Goal: Task Accomplishment & Management: Complete application form

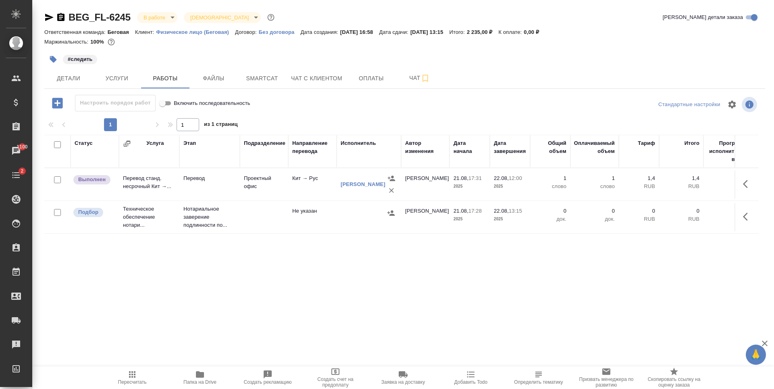
click at [215, 367] on button "Папка на Drive" at bounding box center [200, 377] width 68 height 23
click at [325, 83] on button "Чат с клиентом" at bounding box center [316, 78] width 61 height 20
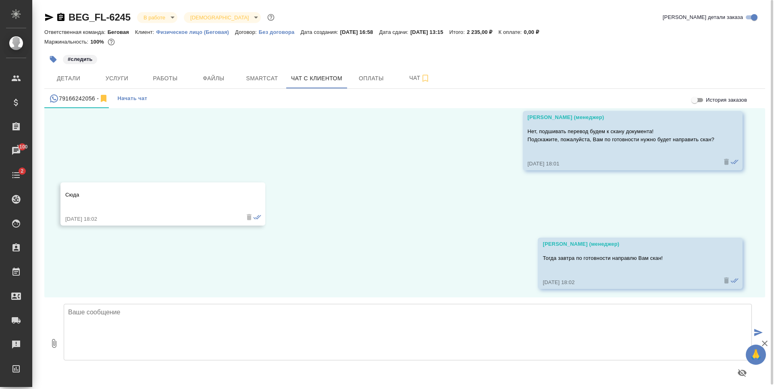
scroll to position [1134, 0]
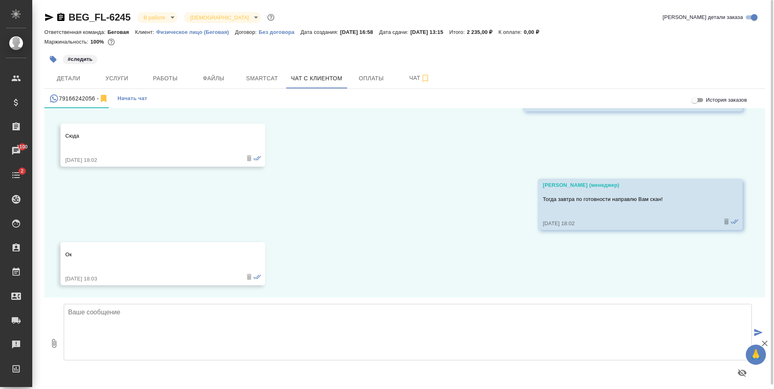
click at [314, 331] on textarea at bounding box center [408, 332] width 688 height 56
type textarea "L"
type textarea "Дмитрий, доброе утро! Направляю Вам перевод для согласования перед заверением."
click at [53, 343] on icon "button" at bounding box center [54, 343] width 4 height 9
type input "C:\fakepath\BEG_FL-6245.docx"
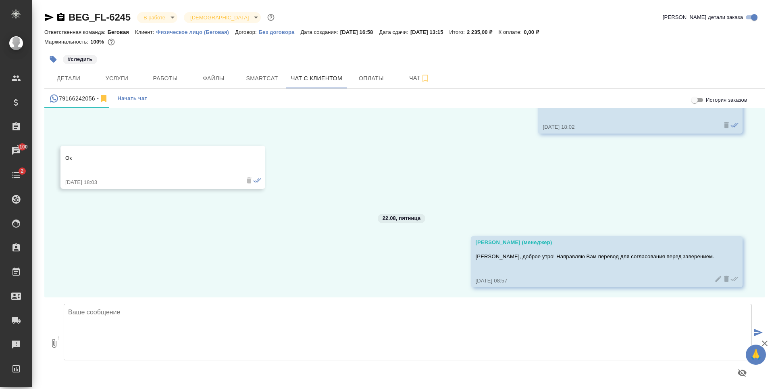
scroll to position [1232, 0]
click at [752, 326] on button "submit" at bounding box center [758, 333] width 13 height 112
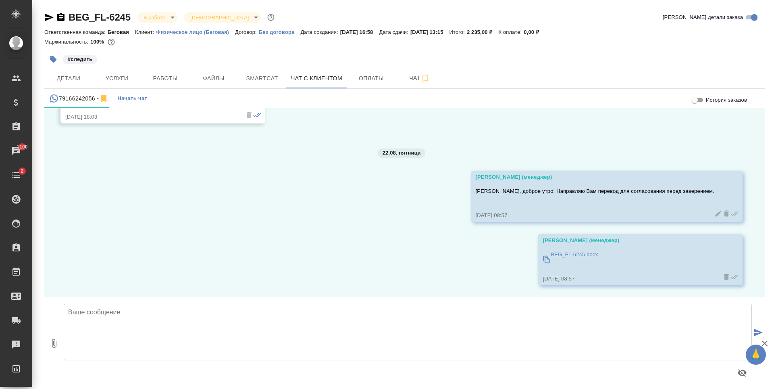
scroll to position [4, 0]
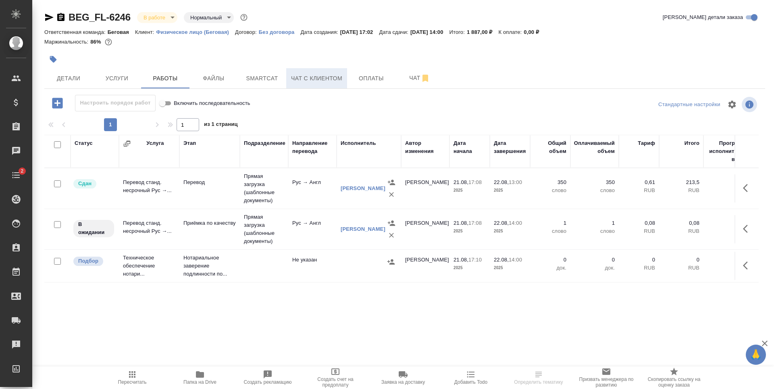
click at [312, 71] on button "Чат с клиентом" at bounding box center [316, 78] width 61 height 20
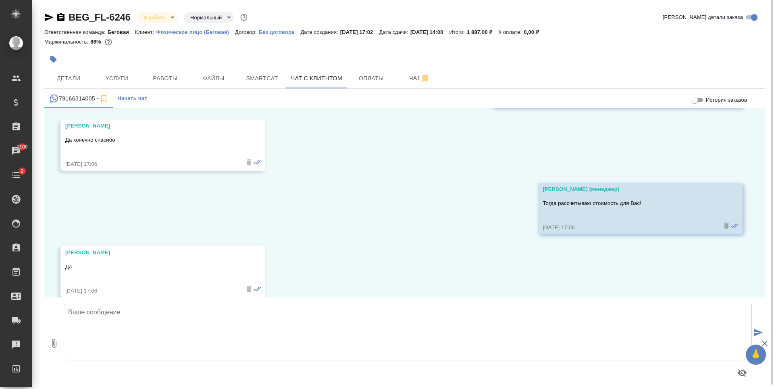
scroll to position [9654, 0]
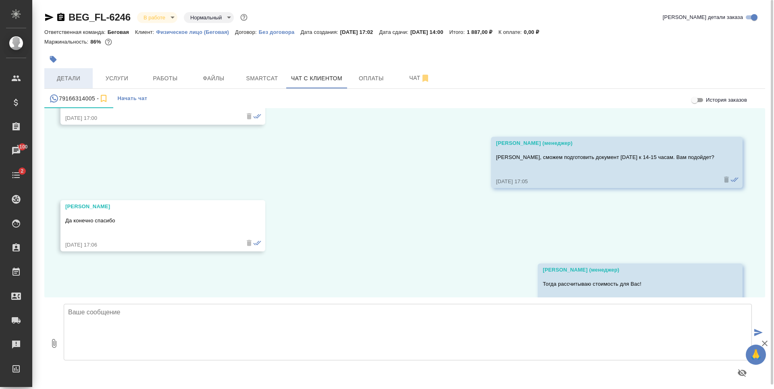
click at [77, 81] on span "Детали" at bounding box center [68, 78] width 39 height 10
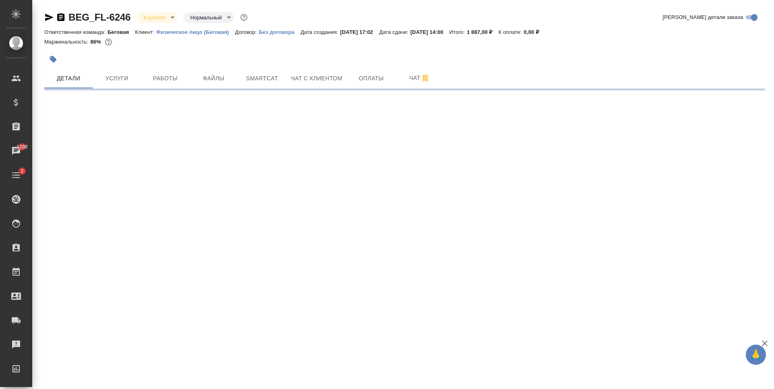
select select "RU"
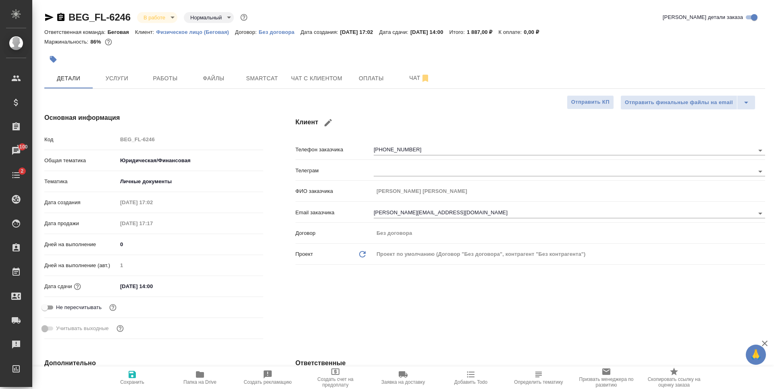
type textarea "x"
click at [174, 290] on input "22.08.2025 14:00" at bounding box center [152, 286] width 71 height 12
click at [243, 284] on icon "button" at bounding box center [239, 285] width 7 height 8
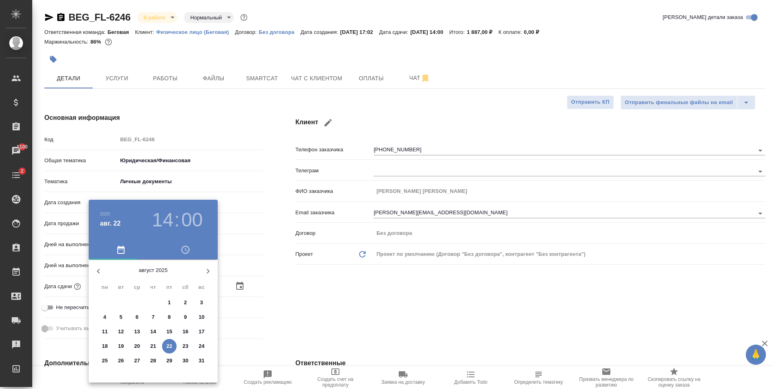
click at [183, 248] on icon "button" at bounding box center [186, 250] width 10 height 10
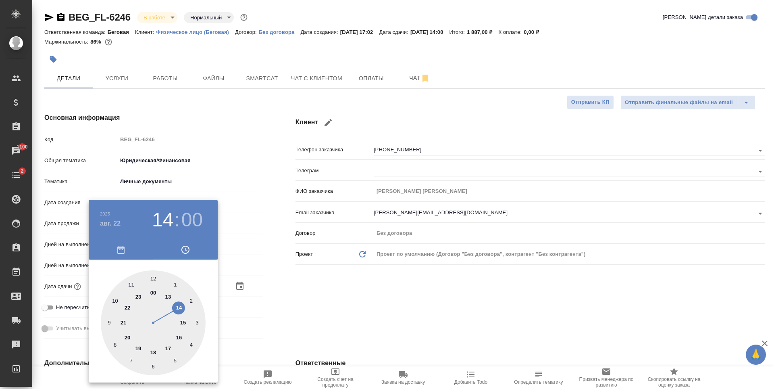
click at [171, 296] on div at bounding box center [153, 322] width 105 height 105
type input "22.08.2025 13:00"
type textarea "x"
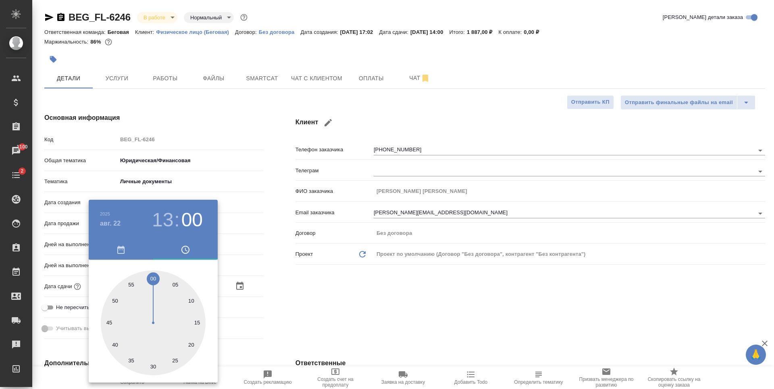
click at [338, 286] on div at bounding box center [387, 194] width 774 height 389
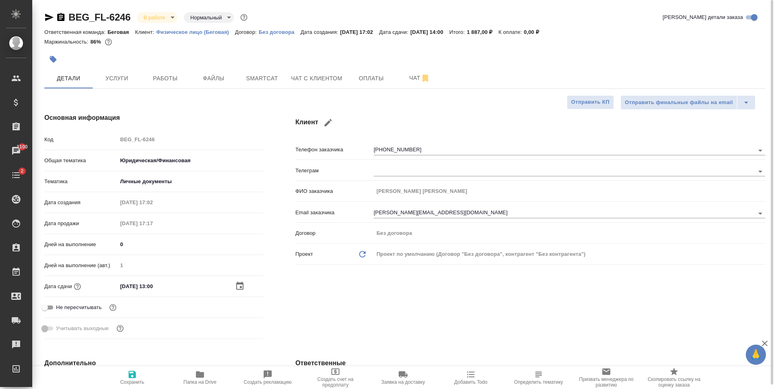
click at [138, 373] on span "Сохранить" at bounding box center [132, 376] width 58 height 15
type textarea "x"
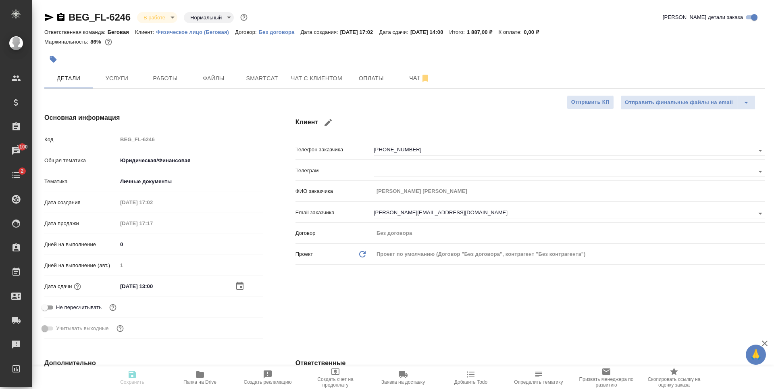
type textarea "x"
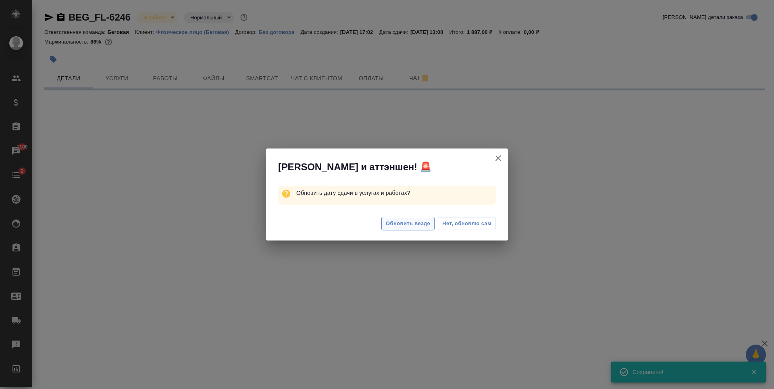
click at [417, 224] on span "Обновить везде" at bounding box center [408, 223] width 44 height 9
select select "RU"
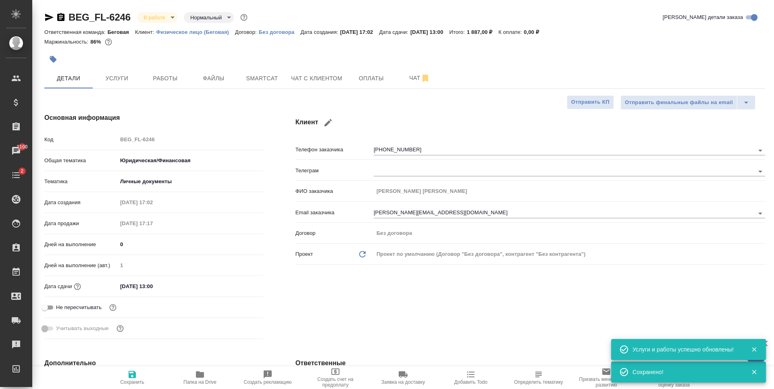
click at [423, 223] on div at bounding box center [387, 215] width 242 height 18
type textarea "x"
click at [128, 79] on span "Услуги" at bounding box center [117, 78] width 39 height 10
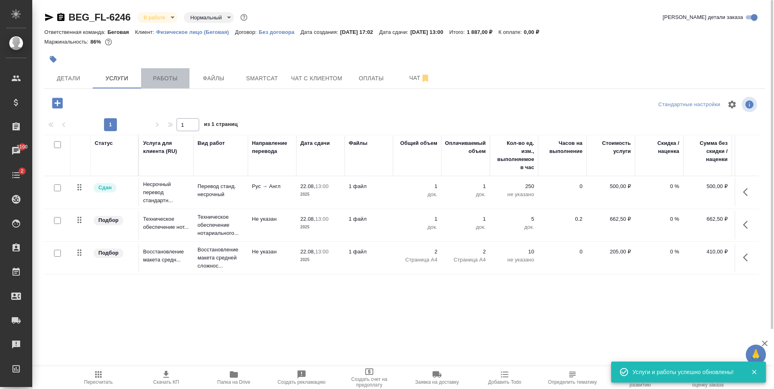
click at [173, 75] on span "Работы" at bounding box center [165, 78] width 39 height 10
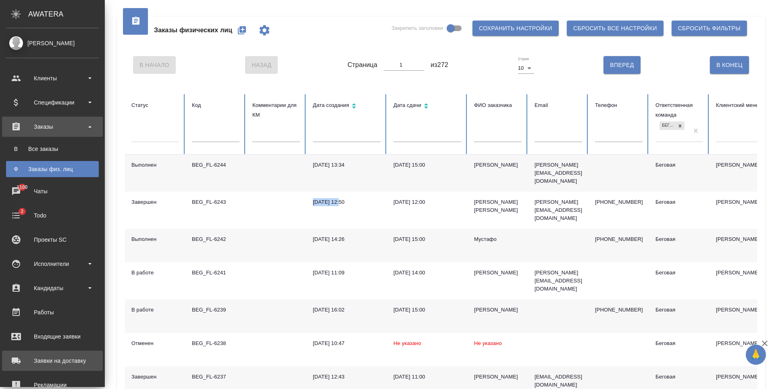
click at [49, 364] on div "Заявки на доставку" at bounding box center [52, 360] width 93 height 12
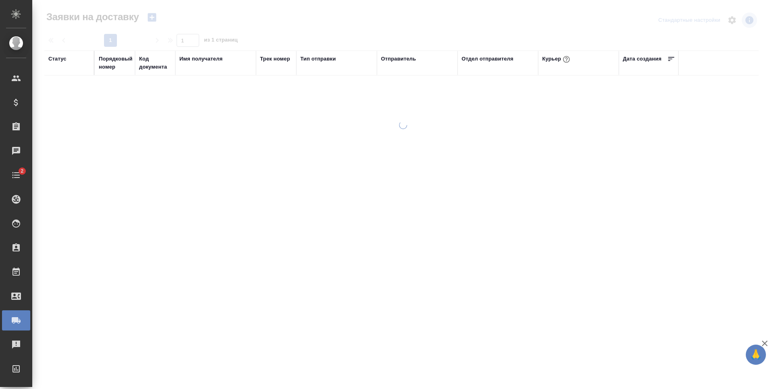
click at [300, 25] on div at bounding box center [403, 172] width 742 height 345
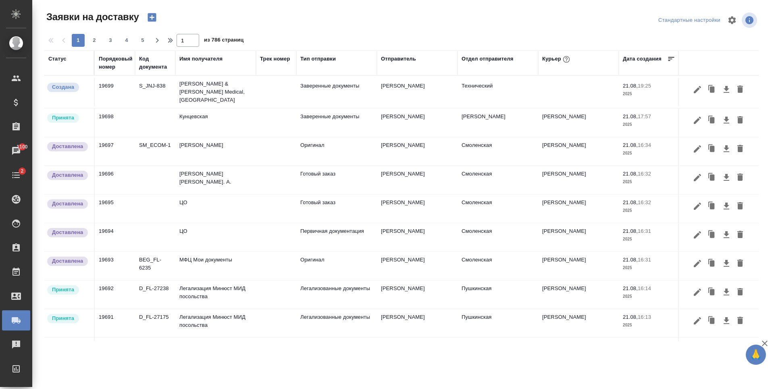
click at [154, 17] on icon "button" at bounding box center [151, 17] width 11 height 11
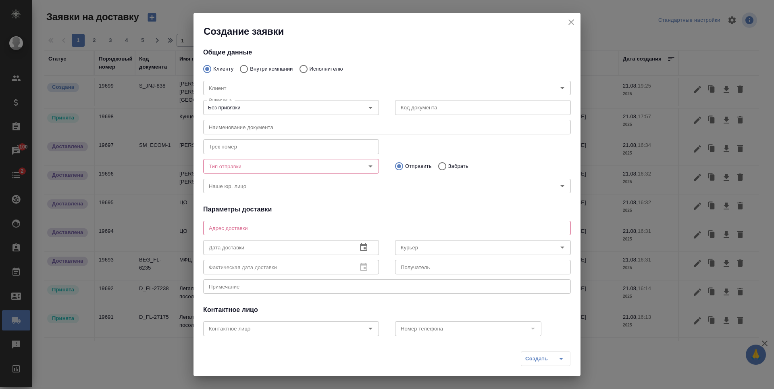
click at [277, 69] on p "Внутри компании" at bounding box center [271, 69] width 43 height 8
click at [250, 69] on input "Внутри компании" at bounding box center [243, 68] width 15 height 17
radio input "true"
click at [283, 86] on input "Команда" at bounding box center [374, 88] width 336 height 10
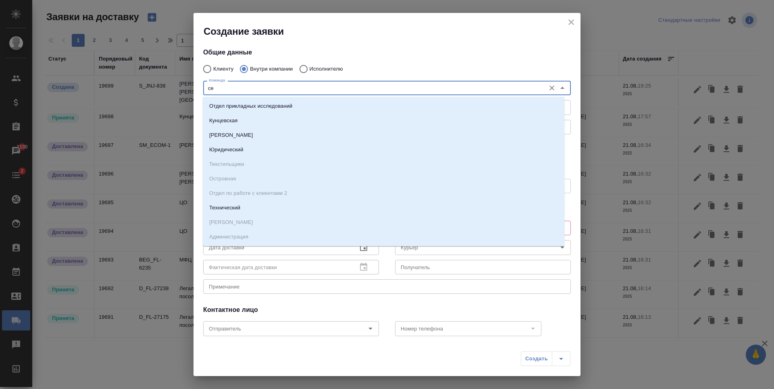
type input "сер"
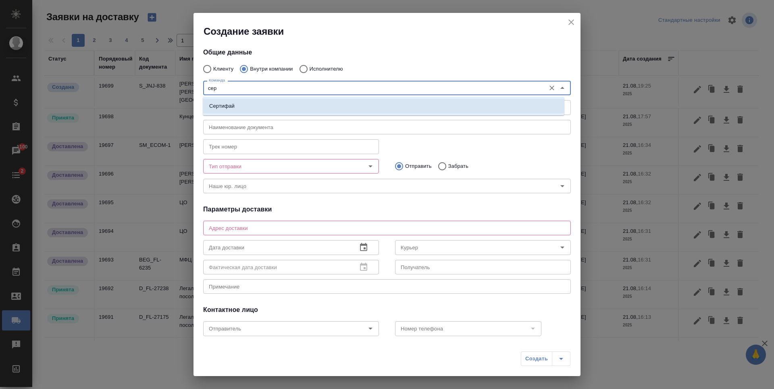
click at [273, 102] on li "Сертифай" at bounding box center [384, 106] width 362 height 15
type textarea "Кузнецкий мост, д.7"
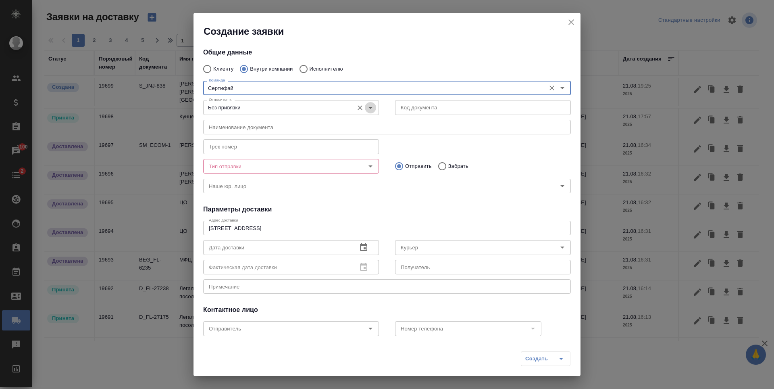
click at [366, 110] on icon "Open" at bounding box center [371, 108] width 10 height 10
type input "Сертифай"
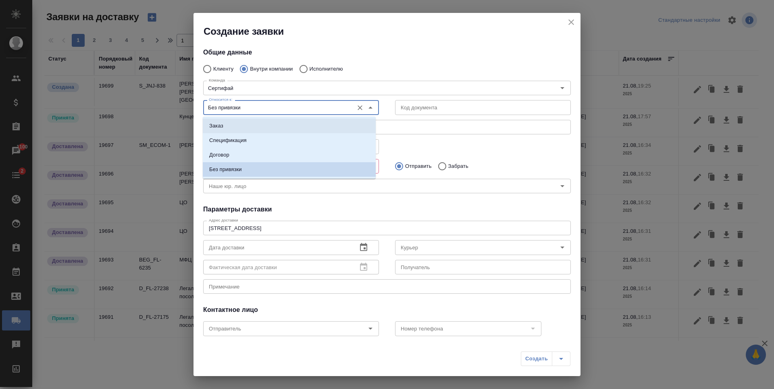
click at [258, 131] on li "Заказ" at bounding box center [289, 126] width 173 height 15
type input "Заказ"
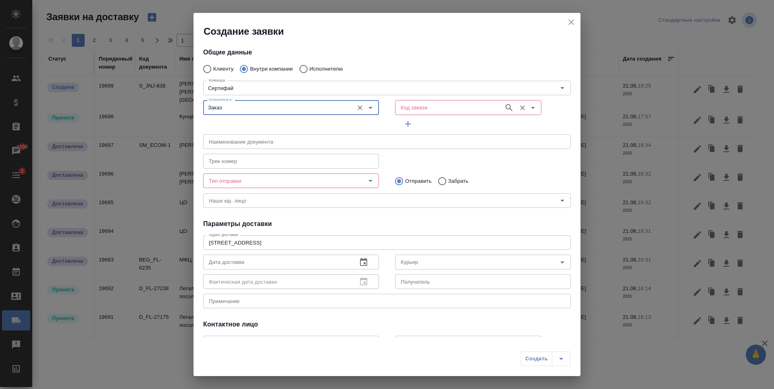
click at [456, 103] on input "Код заказа" at bounding box center [449, 107] width 102 height 10
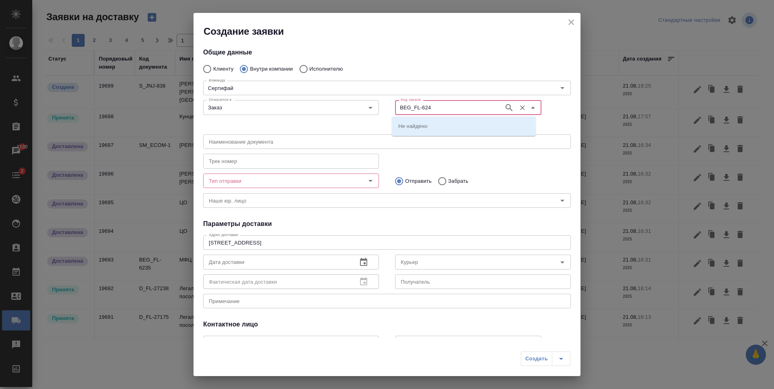
type input "BEG_FL-6246"
click at [505, 111] on icon "button" at bounding box center [510, 108] width 10 height 10
click at [412, 128] on p "BEG_FL-6246" at bounding box center [415, 126] width 34 height 8
type input "(МБ) ООО "Монблан""
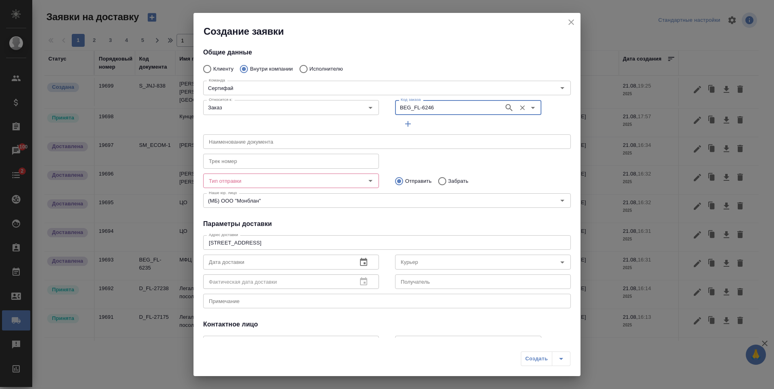
click at [369, 181] on icon "Open" at bounding box center [371, 181] width 10 height 10
type input "BEG_FL-6246"
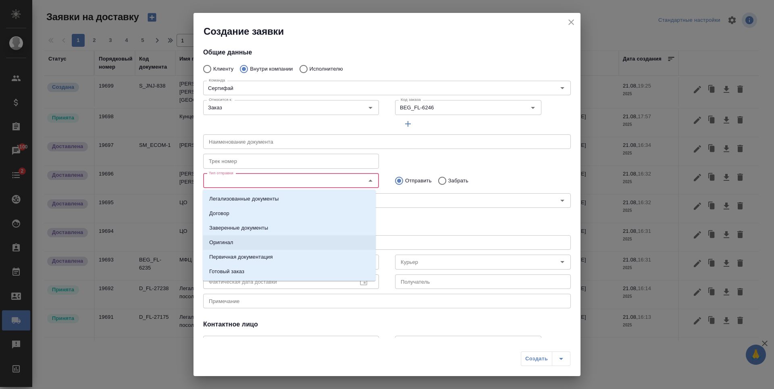
click at [244, 244] on li "Оригинал" at bounding box center [289, 242] width 173 height 15
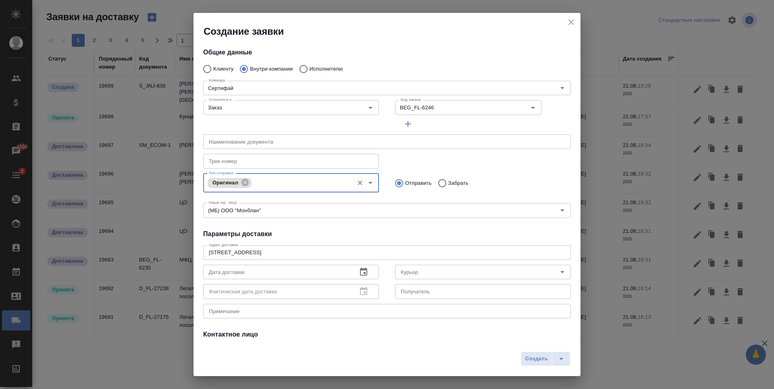
scroll to position [67, 0]
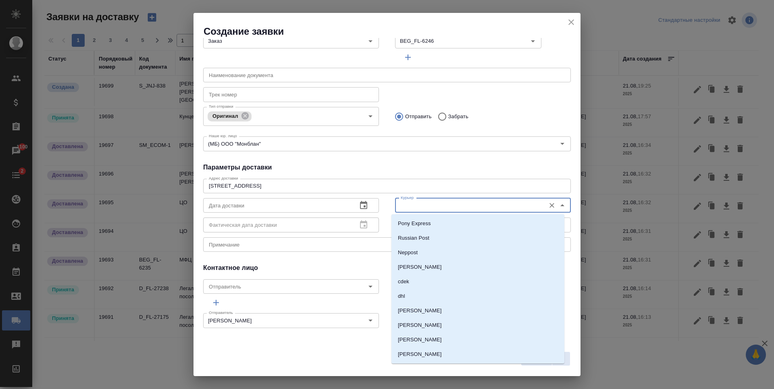
click at [475, 202] on input "Курьер" at bounding box center [470, 205] width 144 height 10
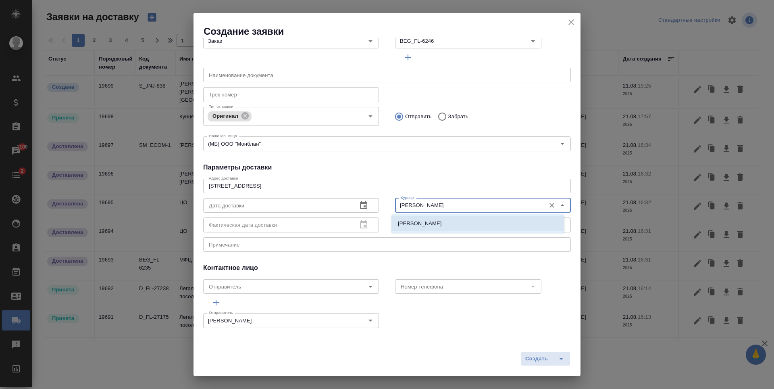
click at [454, 219] on li "Северов Олег" at bounding box center [478, 223] width 173 height 15
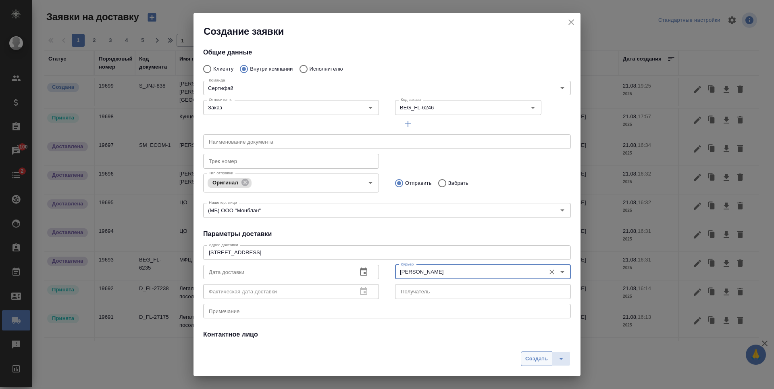
type input "Северов Олег"
click at [535, 357] on span "Создать" at bounding box center [536, 358] width 23 height 9
radio input "true"
type input "Без привязки"
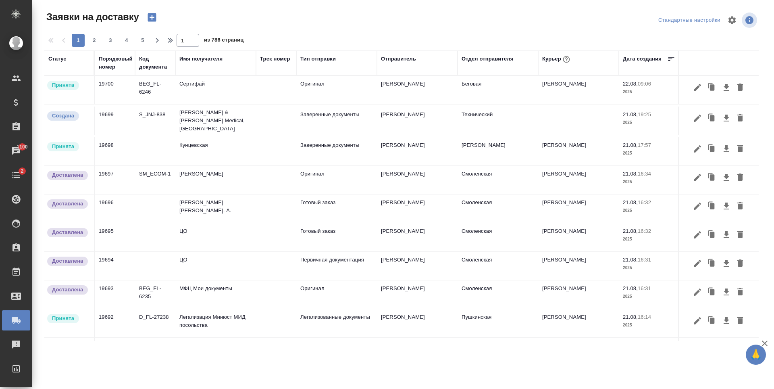
click at [282, 89] on td at bounding box center [276, 90] width 40 height 28
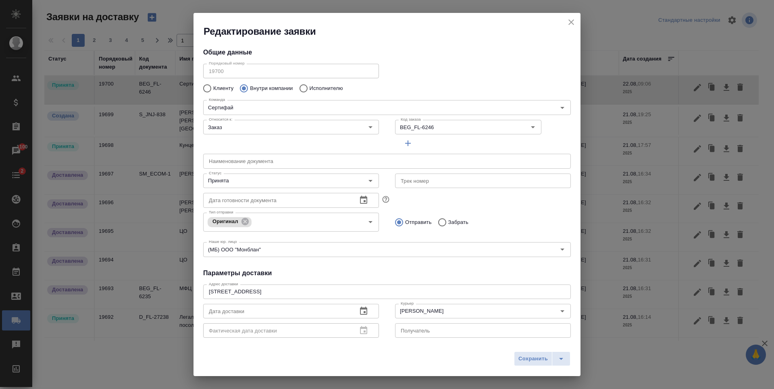
click at [290, 88] on p "Внутри компании" at bounding box center [271, 88] width 43 height 8
click at [250, 88] on input "Внутри компании" at bounding box center [243, 88] width 15 height 17
click at [290, 88] on p "Внутри компании" at bounding box center [271, 88] width 43 height 8
click at [250, 88] on input "Внутри компании" at bounding box center [243, 88] width 15 height 17
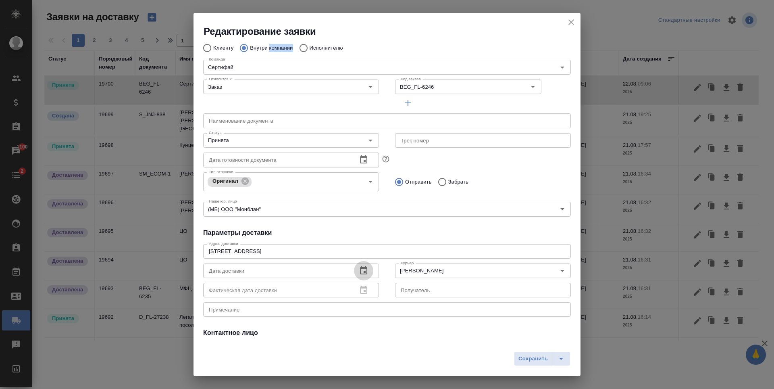
click at [361, 268] on icon "button" at bounding box center [363, 270] width 7 height 8
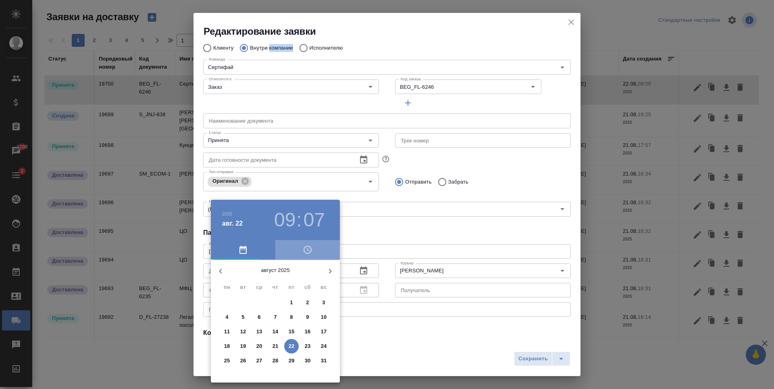
click at [300, 250] on span "button" at bounding box center [307, 250] width 55 height 10
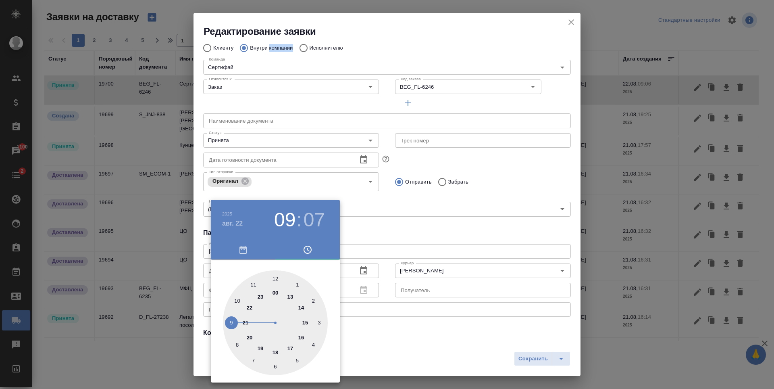
click at [303, 323] on div at bounding box center [275, 322] width 105 height 105
click at [274, 278] on div at bounding box center [275, 322] width 105 height 105
click at [275, 367] on div at bounding box center [275, 322] width 105 height 105
type input "22.08.2025 15:30"
click at [373, 255] on div at bounding box center [387, 194] width 774 height 389
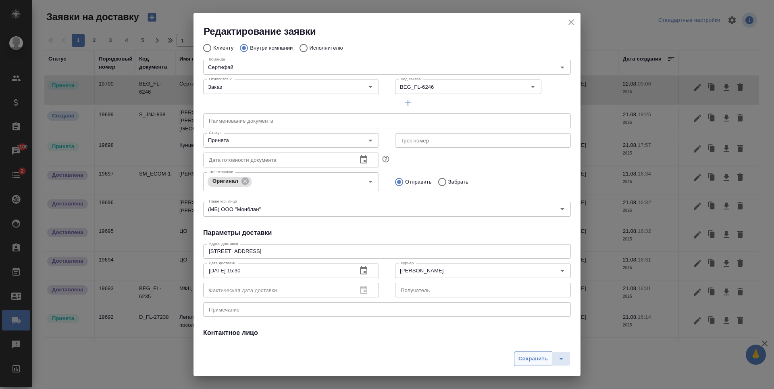
scroll to position [105, 0]
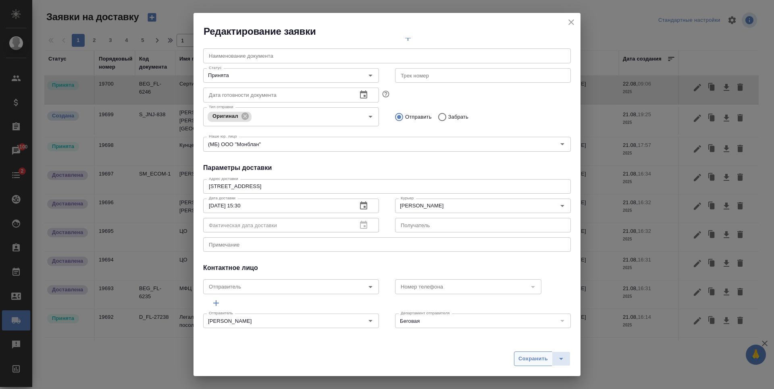
click at [528, 360] on span "Сохранить" at bounding box center [533, 358] width 29 height 9
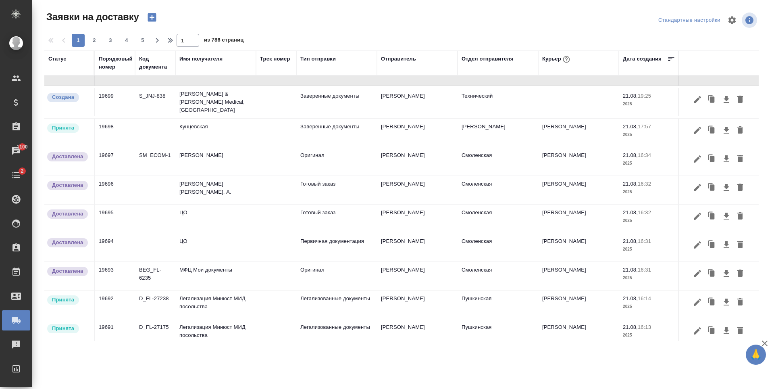
scroll to position [0, 0]
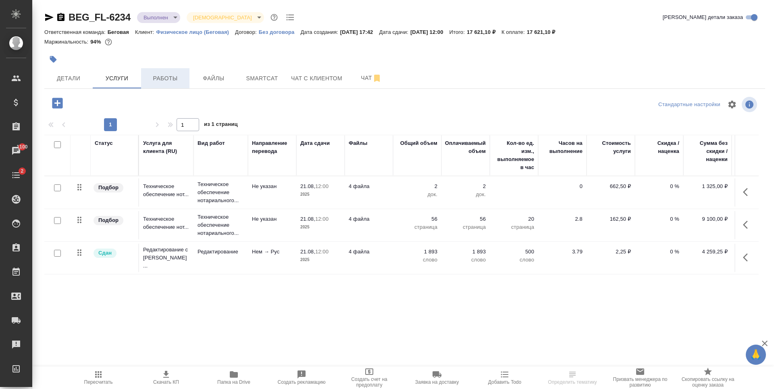
click at [165, 72] on button "Работы" at bounding box center [165, 78] width 48 height 20
